Goal: Transaction & Acquisition: Purchase product/service

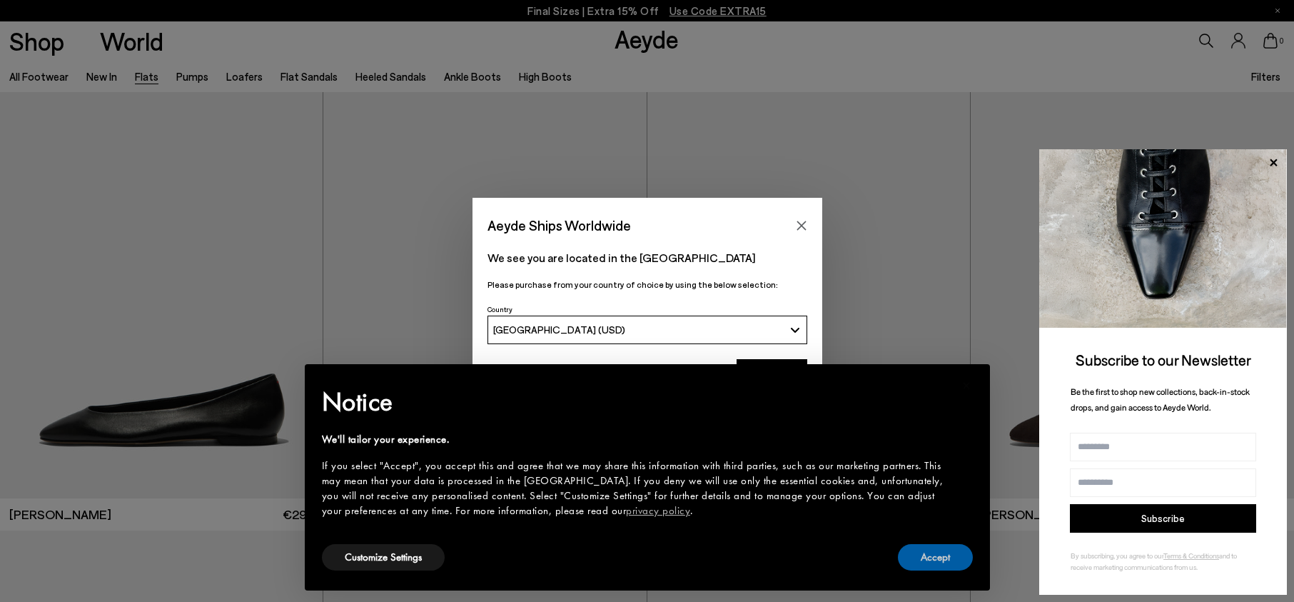
click at [937, 549] on button "Accept" at bounding box center [935, 557] width 75 height 26
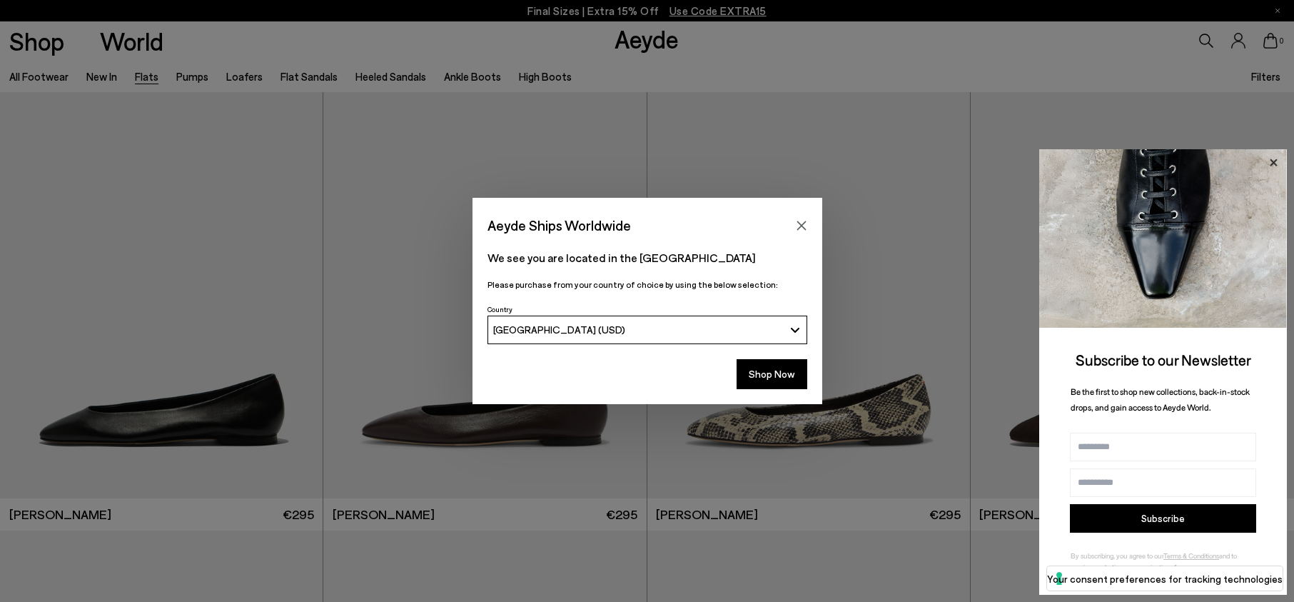
click at [1270, 161] on icon at bounding box center [1273, 162] width 19 height 19
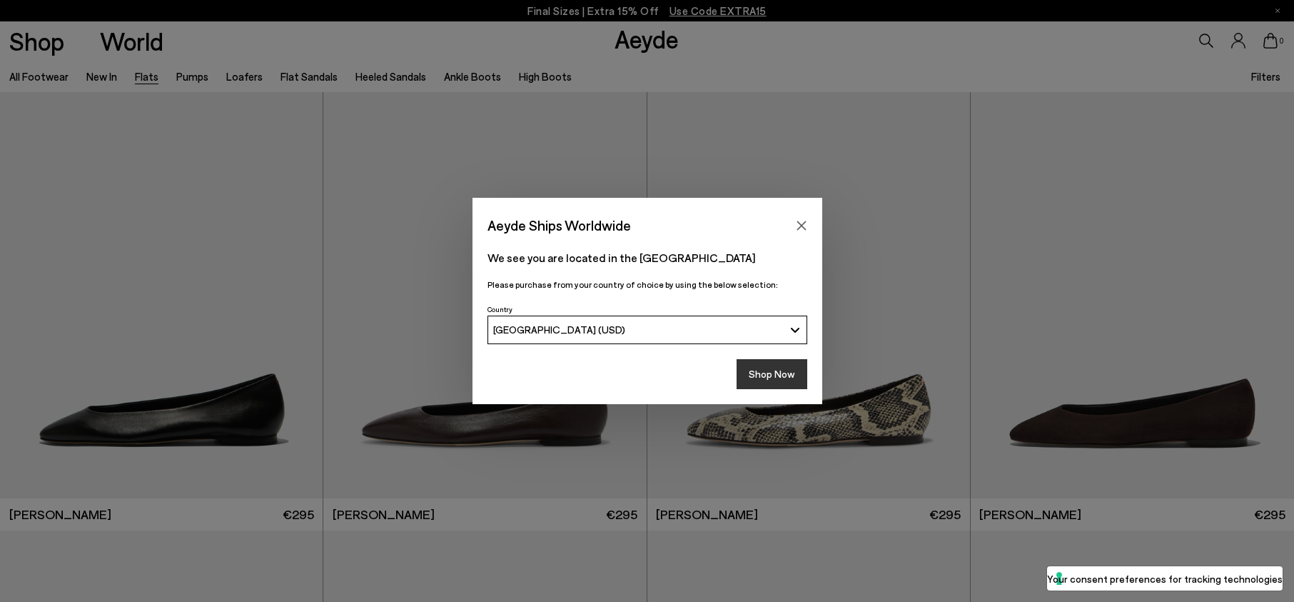
click at [784, 370] on button "Shop Now" at bounding box center [771, 374] width 71 height 30
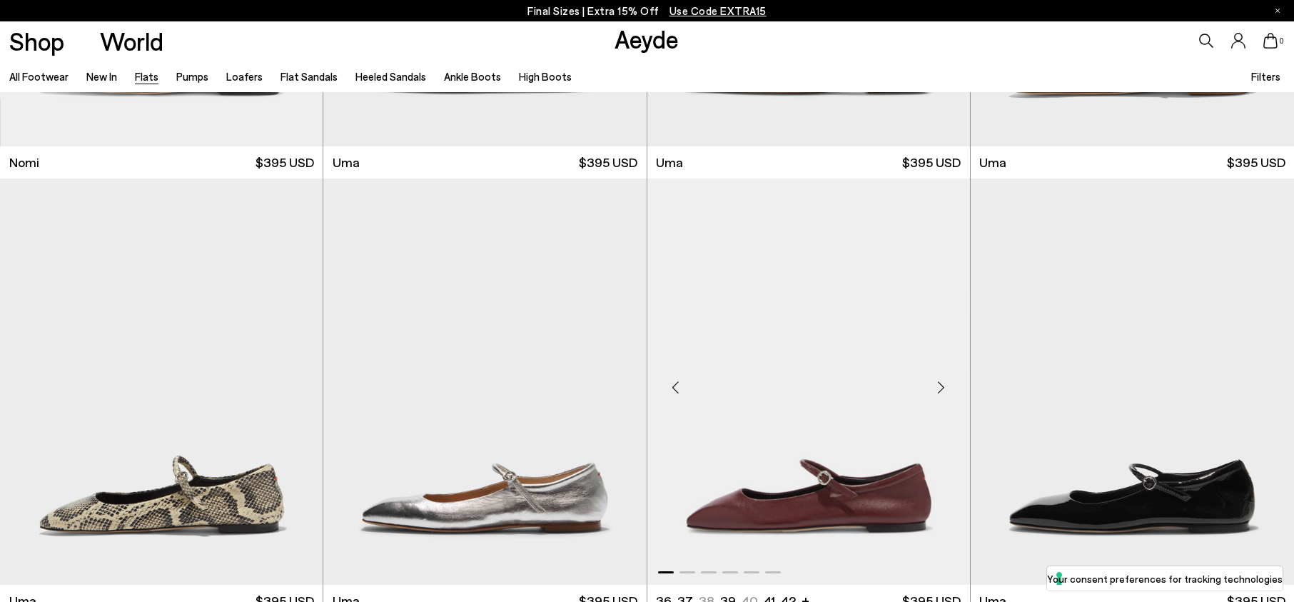
scroll to position [1348, 0]
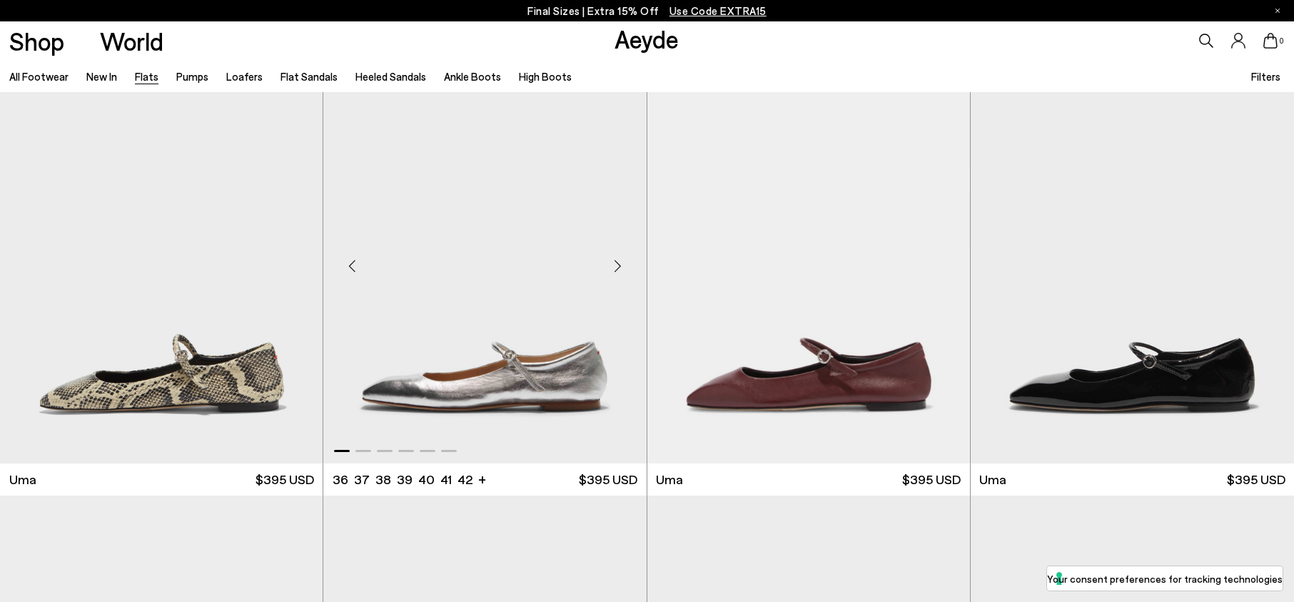
click at [537, 365] on img "1 / 6" at bounding box center [484, 259] width 323 height 405
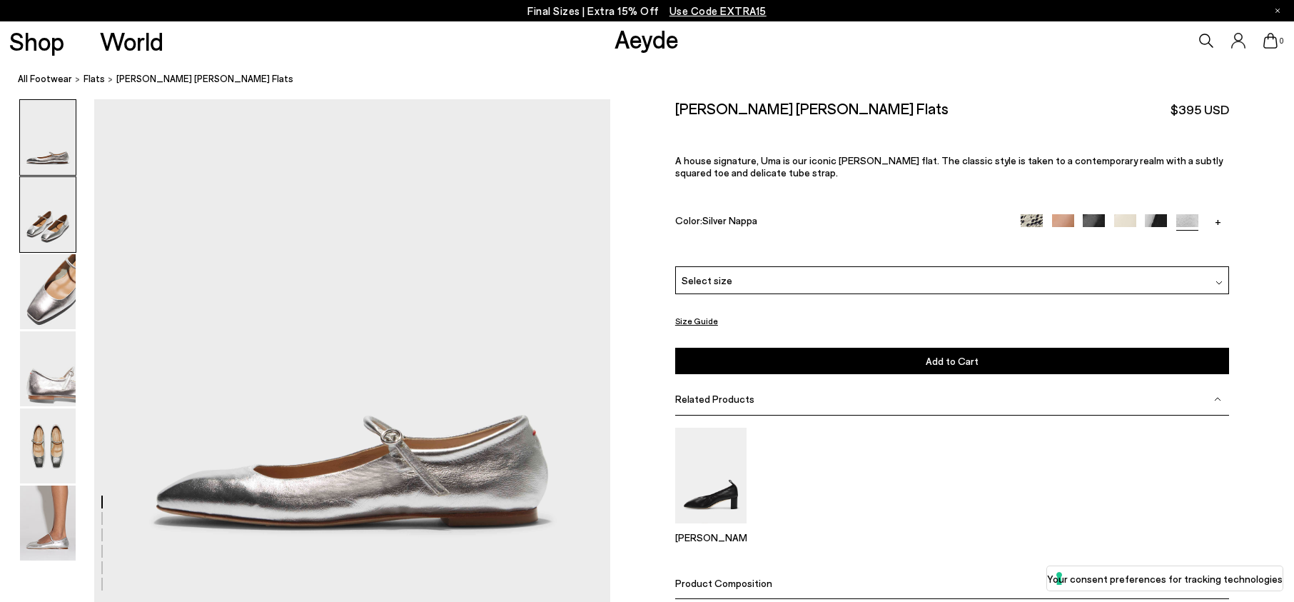
click at [65, 206] on img at bounding box center [48, 214] width 56 height 75
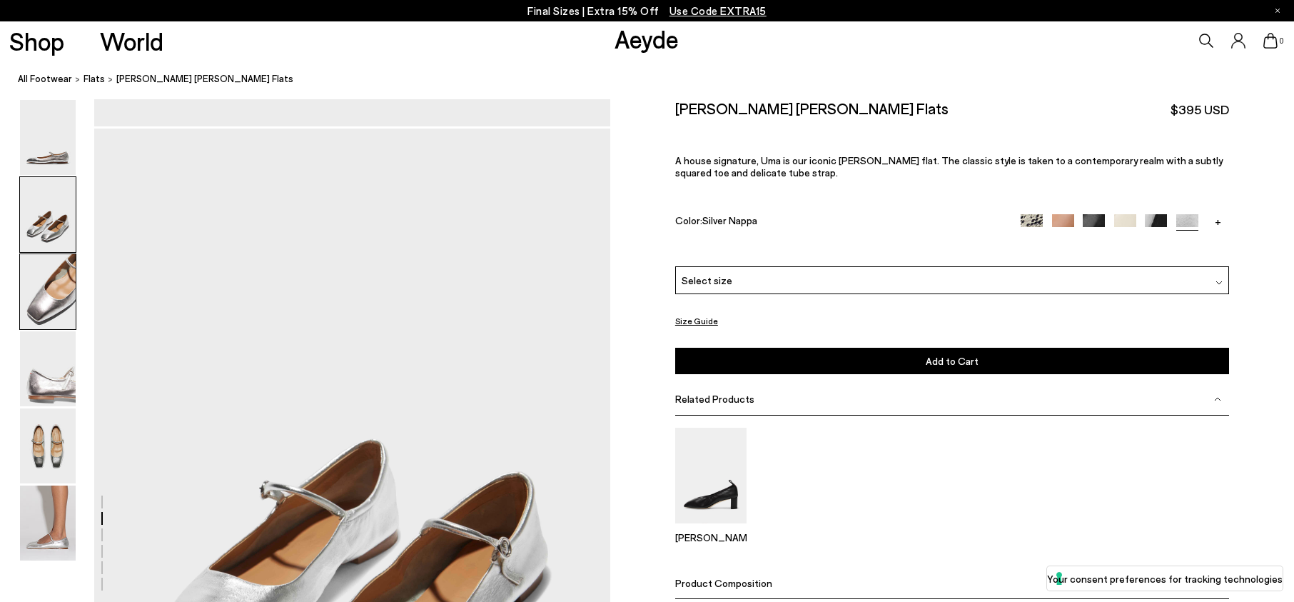
scroll to position [506, 0]
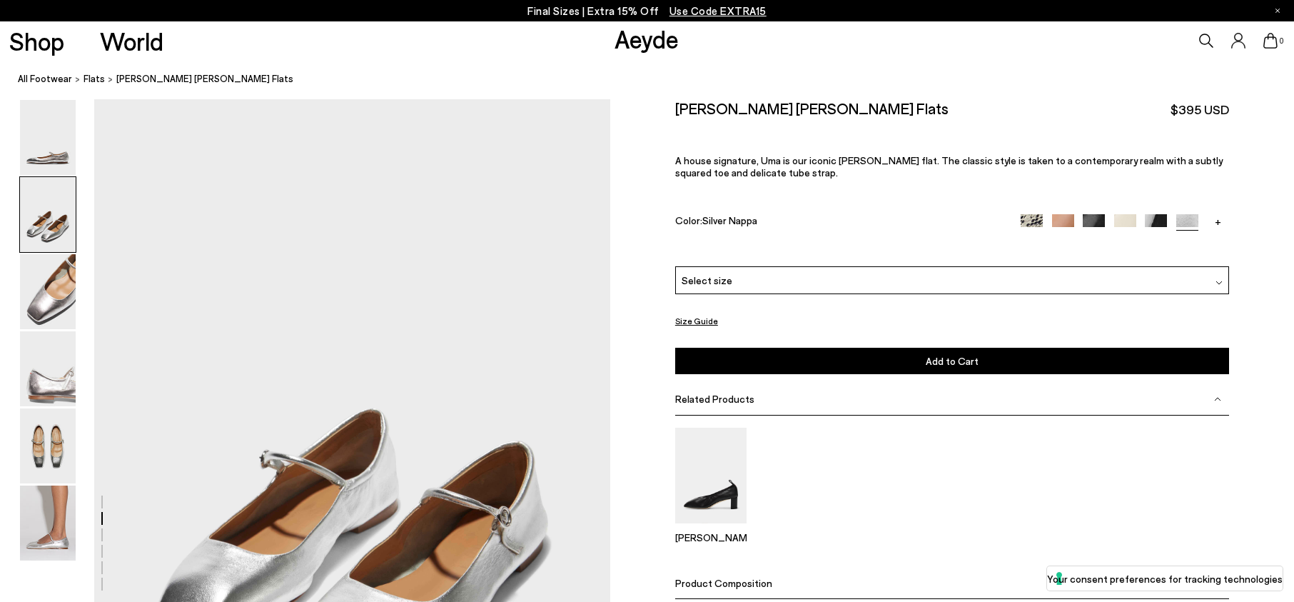
click at [1060, 215] on img at bounding box center [1063, 225] width 22 height 22
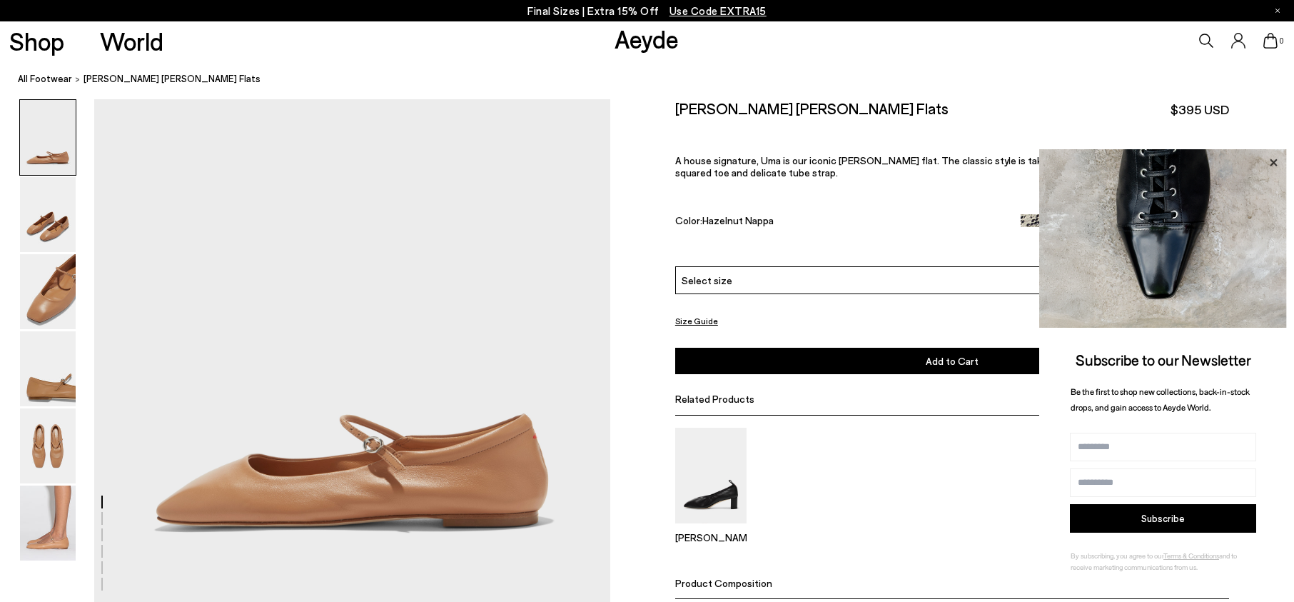
click at [1274, 157] on icon at bounding box center [1273, 162] width 19 height 19
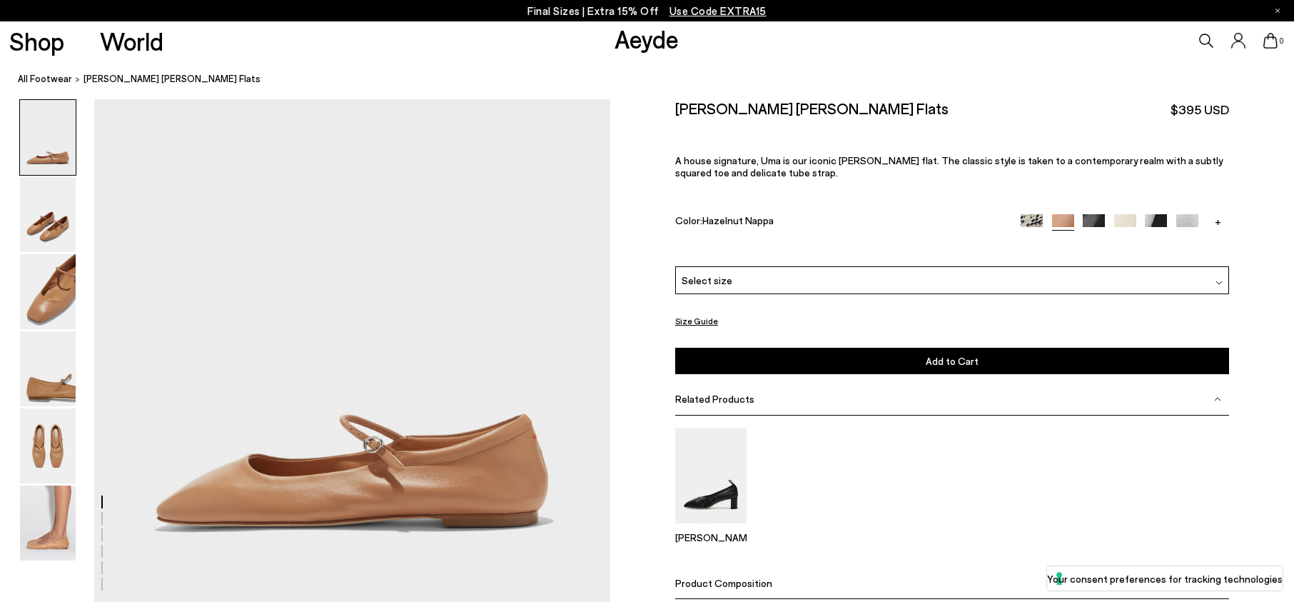
click at [1157, 218] on img at bounding box center [1156, 225] width 22 height 22
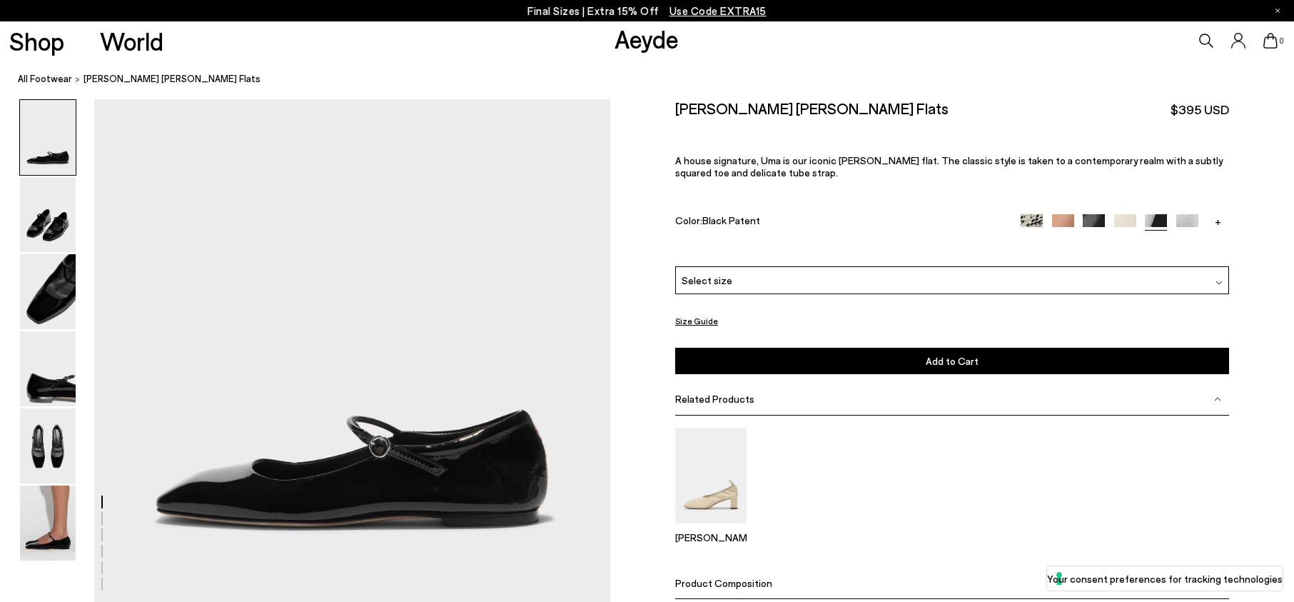
click at [1184, 217] on img at bounding box center [1187, 225] width 22 height 22
